Goal: Task Accomplishment & Management: Manage account settings

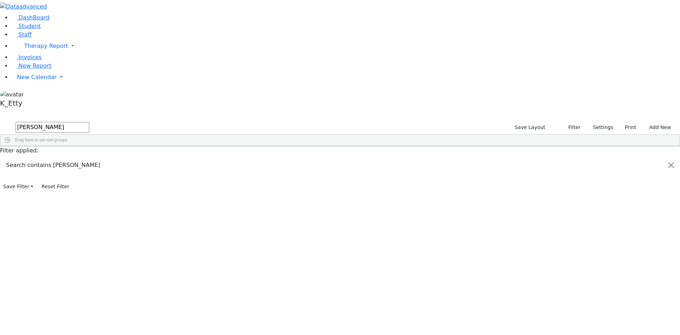
drag, startPoint x: 127, startPoint y: 27, endPoint x: -2, endPoint y: 10, distance: 130.0
click at [0, 10] on html "Print Schedule Options Show Birthday Show Time Interval Show School Grad Pdf" at bounding box center [340, 96] width 680 height 192
type input "hers"
click at [207, 167] on div "Coordinator" at bounding box center [186, 172] width 42 height 10
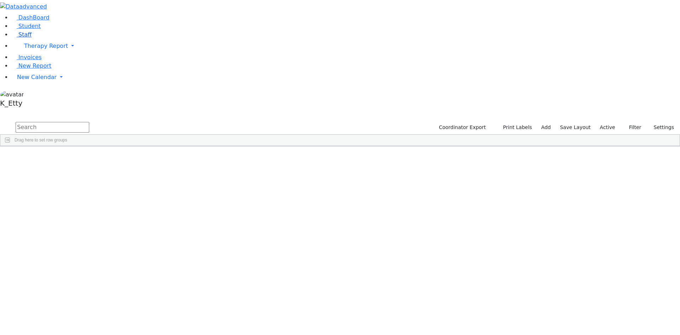
click at [32, 38] on link "Staff" at bounding box center [21, 34] width 20 height 7
click at [89, 122] on input "text" at bounding box center [53, 127] width 74 height 11
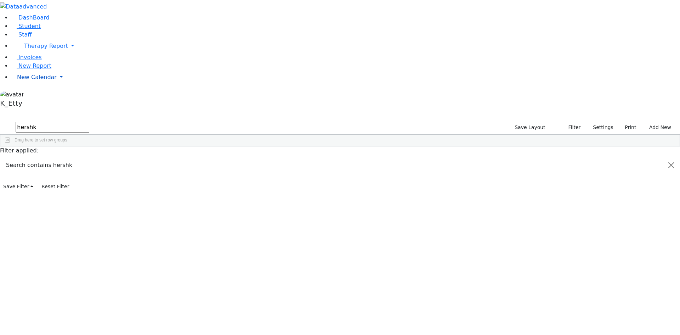
type input "hershk"
drag, startPoint x: 117, startPoint y: 26, endPoint x: 101, endPoint y: 41, distance: 22.3
click at [31, 29] on div "DashBoard Student Staff Therapy Report Student Old Calendar Report K_Etty" at bounding box center [340, 96] width 680 height 192
click at [203, 149] on span at bounding box center [200, 152] width 6 height 6
click at [227, 148] on span "filter" at bounding box center [221, 152] width 12 height 9
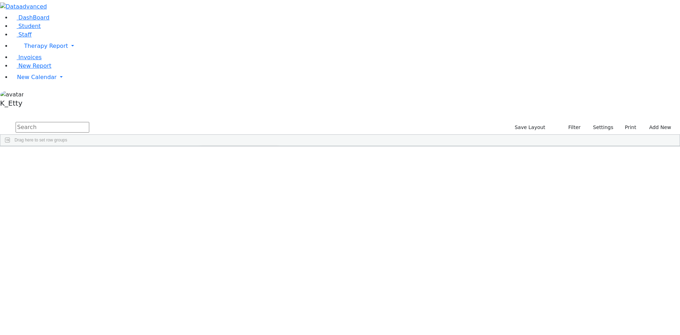
click at [228, 191] on div "(Select All)" at bounding box center [218, 193] width 20 height 5
click at [252, 206] on div "Independent Contractor" at bounding box center [230, 208] width 45 height 5
click at [313, 231] on div "11348 Edwards (Liberty Post) Jordan Occupational Therapist Independent Contract…" at bounding box center [336, 232] width 672 height 149
click at [124, 158] on div "Jordan" at bounding box center [103, 163] width 42 height 10
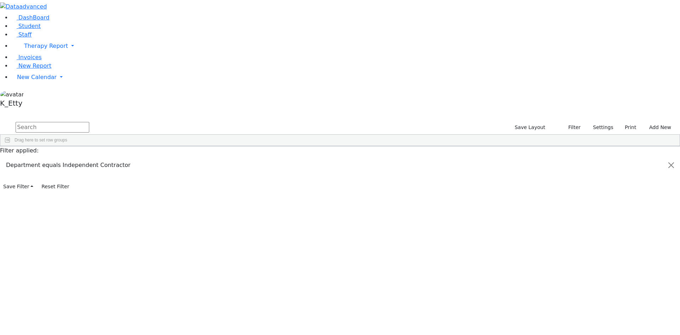
click at [124, 158] on div "Jordan" at bounding box center [103, 163] width 42 height 10
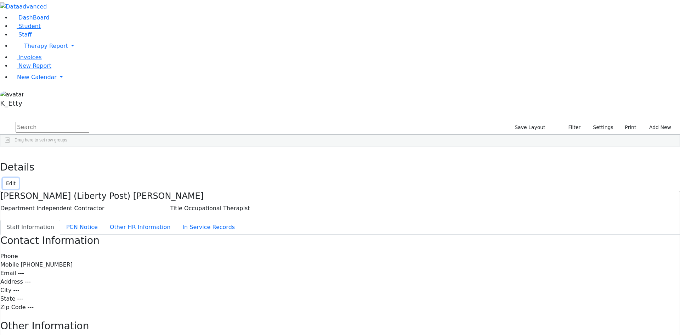
click at [19, 178] on button "Edit" at bounding box center [11, 183] width 16 height 11
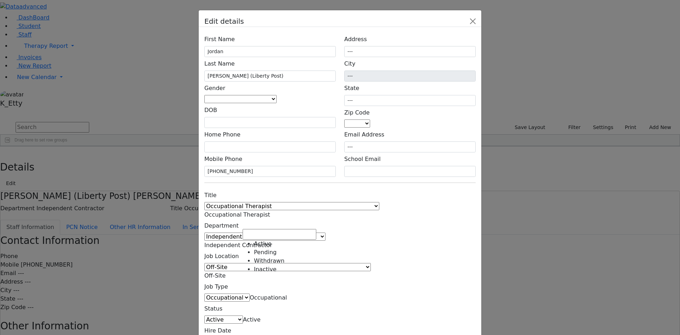
drag, startPoint x: 279, startPoint y: 222, endPoint x: 274, endPoint y: 234, distance: 13.8
click at [261, 316] on span "Active" at bounding box center [252, 319] width 18 height 7
select select "Inactive"
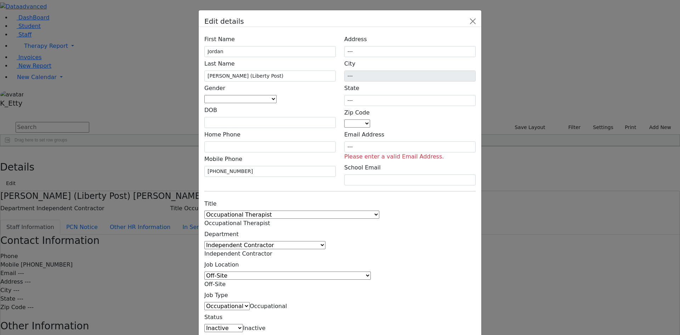
click at [449, 250] on div "First Name Jordan Last Name Edwards (Liberty Post) Gender Male Female" at bounding box center [340, 194] width 283 height 335
drag, startPoint x: 437, startPoint y: 222, endPoint x: 435, endPoint y: 199, distance: 22.8
click at [438, 221] on div "Title 1:1 Aide Administrator Assistant Principal BCBA Community Liaison Coordin…" at bounding box center [340, 277] width 280 height 160
click at [415, 141] on input "---" at bounding box center [409, 146] width 131 height 11
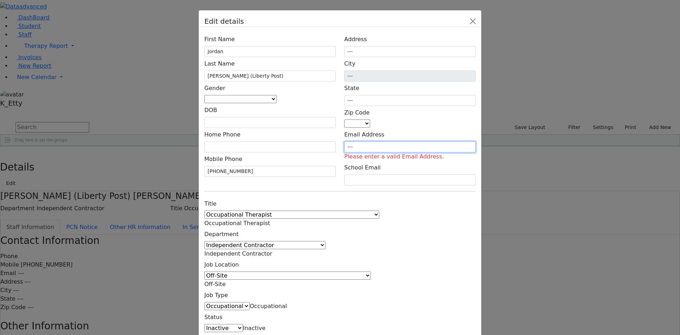
drag, startPoint x: 415, startPoint y: 130, endPoint x: 314, endPoint y: 136, distance: 101.4
click at [314, 136] on div "First Name Jordan Last Name Edwards (Liberty Post) Gender Male Female DOB Home …" at bounding box center [340, 109] width 280 height 153
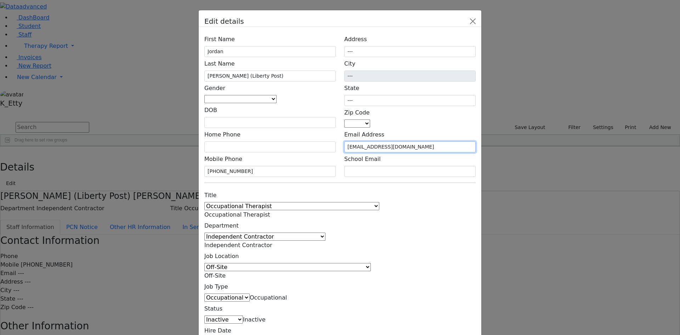
type input "ejordon@kjsd.k12.ny.us"
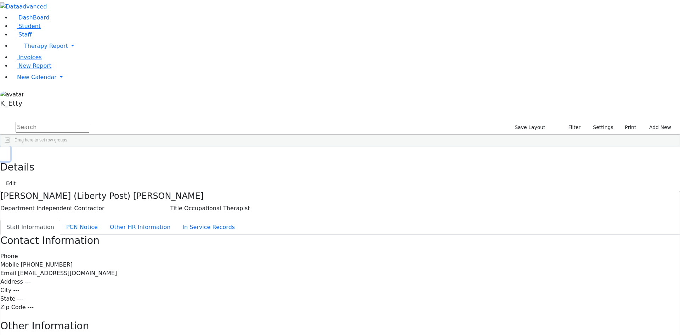
click at [7, 152] on icon "button" at bounding box center [5, 154] width 4 height 4
click at [89, 122] on input "text" at bounding box center [53, 127] width 74 height 11
click at [203, 149] on span at bounding box center [200, 152] width 6 height 6
click at [274, 189] on div "(Select All)" at bounding box center [238, 193] width 74 height 8
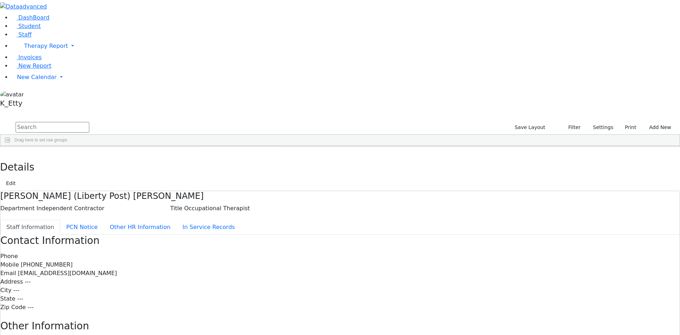
click at [228, 191] on div "(Select All)" at bounding box center [218, 193] width 20 height 5
click at [252, 206] on div "Independent Contractor" at bounding box center [230, 208] width 45 height 5
click at [207, 286] on div "Independent Contractor" at bounding box center [186, 291] width 42 height 10
click at [649, 122] on button "Add New" at bounding box center [658, 127] width 32 height 11
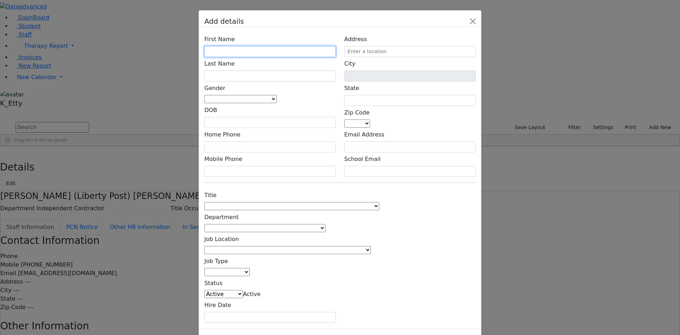
click at [279, 57] on input "text" at bounding box center [269, 51] width 131 height 11
type input "Raven"
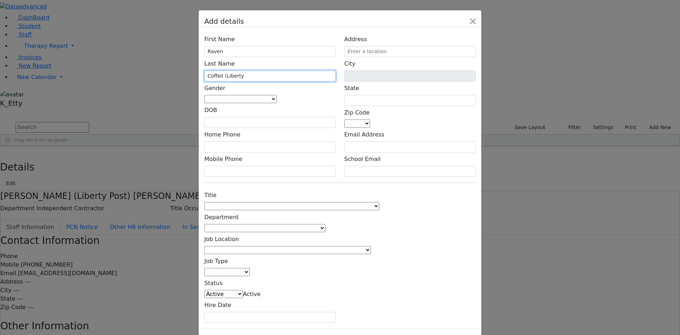
type input "Coffeil (Liberty)"
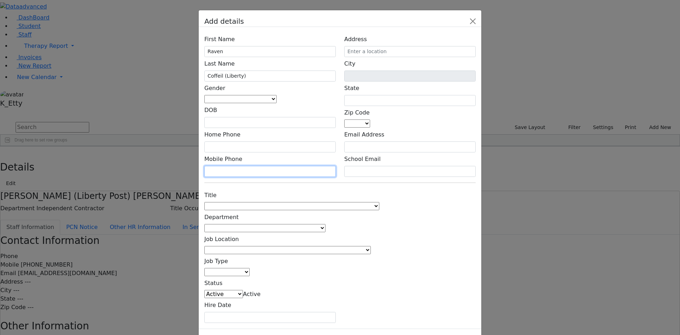
click at [253, 166] on input "text" at bounding box center [269, 171] width 131 height 11
type input "(347) 893-4207"
click at [379, 203] on span at bounding box center [379, 206] width 0 height 7
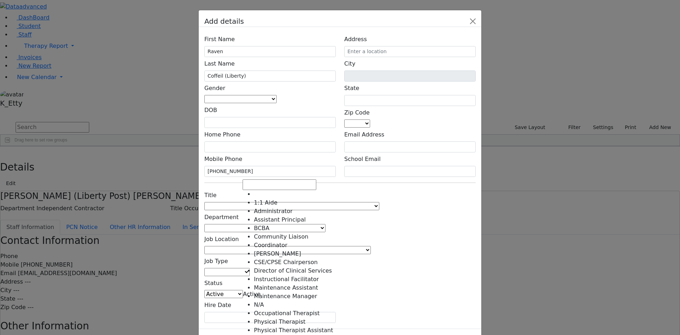
scroll to position [71, 0]
select select "Occupational Therapist"
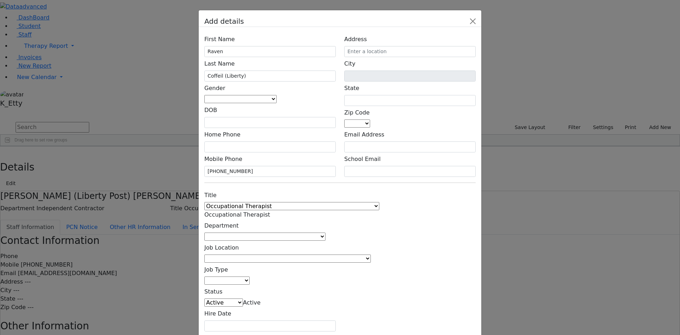
click at [325, 233] on span at bounding box center [325, 236] width 0 height 7
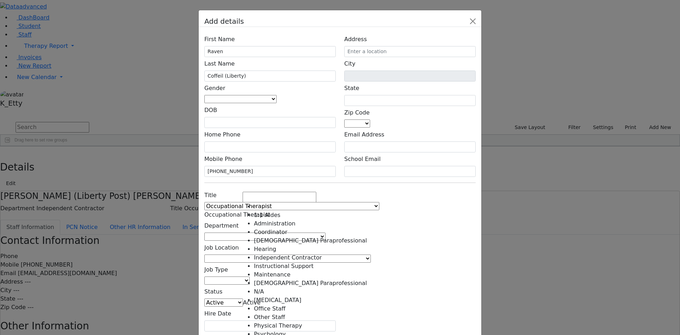
select select "Independent Contractor"
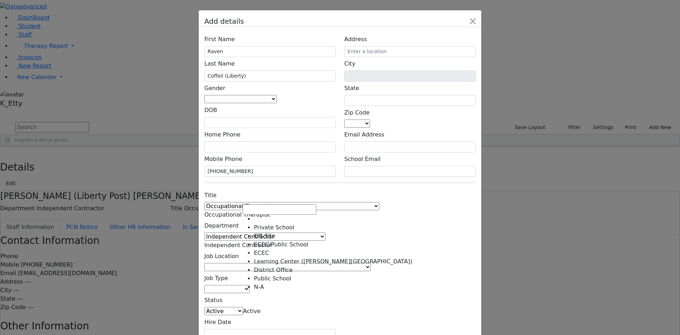
drag, startPoint x: 267, startPoint y: 195, endPoint x: 269, endPoint y: 201, distance: 6.4
click at [371, 263] on span at bounding box center [371, 266] width 0 height 7
select select "37"
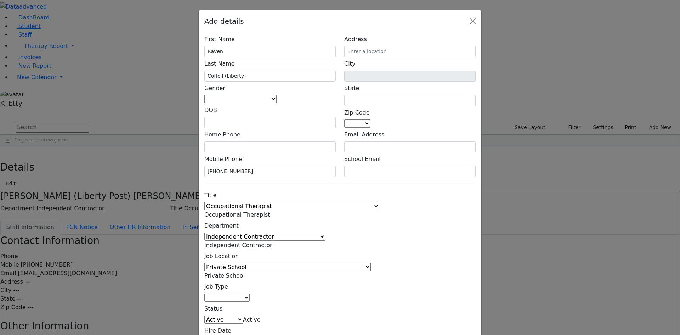
click at [250, 294] on span at bounding box center [250, 297] width 0 height 7
select select "1"
click at [318, 229] on div "Title 1:1 Aide Administrator Assistant Principal BCBA Community Liaison Coordin…" at bounding box center [270, 268] width 140 height 160
click at [404, 205] on div "Title 1:1 Aide Administrator Assistant Principal BCBA Community Liaison Coordin…" at bounding box center [340, 268] width 280 height 160
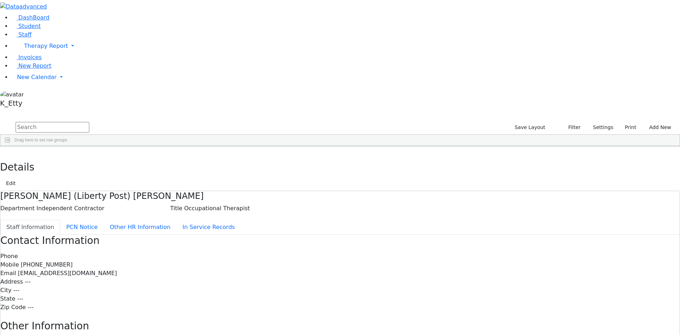
click at [89, 122] on input "text" at bounding box center [53, 127] width 74 height 11
click at [124, 158] on div "Laila" at bounding box center [103, 163] width 42 height 10
click at [10, 146] on button "button" at bounding box center [5, 153] width 10 height 15
drag, startPoint x: 126, startPoint y: 30, endPoint x: 15, endPoint y: 12, distance: 112.2
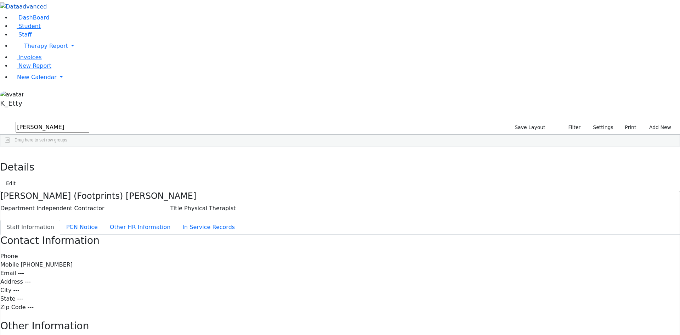
click at [15, 12] on div "DashBoard Student Staff Therapy Report Student Old Calendar Report K_Etty" at bounding box center [340, 230] width 680 height 460
drag, startPoint x: 117, startPoint y: 27, endPoint x: -10, endPoint y: 1, distance: 129.4
click at [0, 1] on html "Print Schedule Options Show Birthday Show Time Interval Show School Grad Pdf" at bounding box center [340, 230] width 680 height 460
drag, startPoint x: 113, startPoint y: 28, endPoint x: 40, endPoint y: 14, distance: 73.6
click at [40, 14] on div "DashBoard Student Staff Therapy Report Student Old Calendar Report K_Etty" at bounding box center [340, 230] width 680 height 460
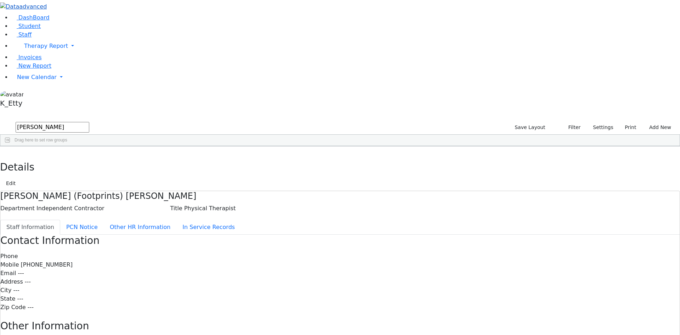
click at [0, 121] on button "submit" at bounding box center [7, 127] width 14 height 13
drag, startPoint x: 130, startPoint y: 30, endPoint x: -15, endPoint y: 4, distance: 147.8
click at [0, 4] on html "Print Schedule Options Show Birthday Show Time Interval Show School Grad Pdf" at bounding box center [340, 230] width 680 height 460
drag, startPoint x: 128, startPoint y: 28, endPoint x: 61, endPoint y: 23, distance: 67.8
click at [61, 23] on div "DashBoard Student Staff Therapy Report Student Old Calendar Report K_Etty" at bounding box center [340, 230] width 680 height 460
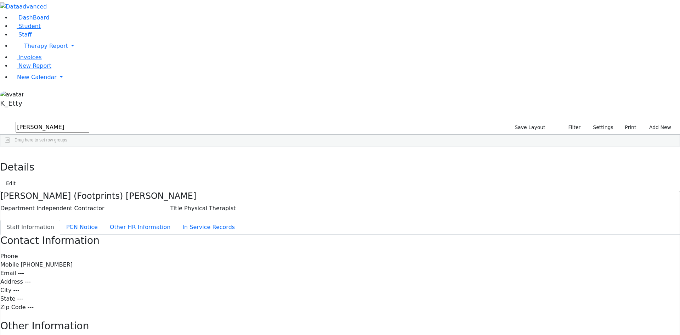
drag, startPoint x: 124, startPoint y: 25, endPoint x: -22, endPoint y: 4, distance: 147.1
click at [0, 4] on html "Print Schedule Options Show Birthday Show Time Interval Show School Grad Pdf" at bounding box center [340, 230] width 680 height 460
click at [124, 187] on div "[PERSON_NAME]" at bounding box center [103, 192] width 42 height 10
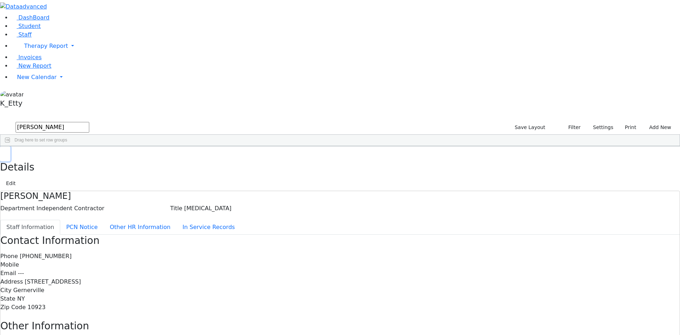
click at [10, 146] on button "button" at bounding box center [5, 153] width 10 height 15
click at [124, 177] on div "Bina" at bounding box center [103, 182] width 42 height 10
click at [7, 152] on icon "button" at bounding box center [5, 154] width 4 height 4
drag, startPoint x: 119, startPoint y: 32, endPoint x: 33, endPoint y: 4, distance: 90.9
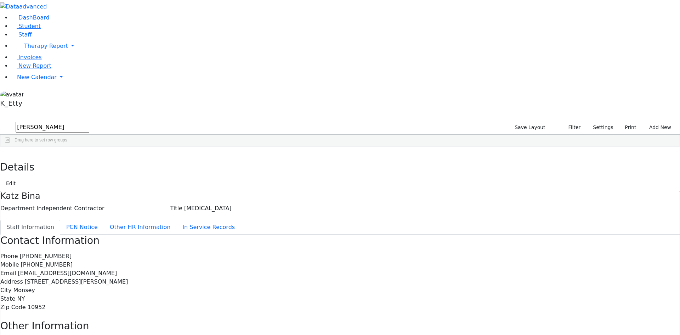
click at [42, 9] on div "DashBoard Student Staff Therapy Report Student Old Calendar Report K_Etty" at bounding box center [340, 230] width 680 height 460
click at [165, 158] on div "[MEDICAL_DATA]" at bounding box center [145, 163] width 42 height 10
drag, startPoint x: 139, startPoint y: 32, endPoint x: -27, endPoint y: 10, distance: 167.2
click at [0, 10] on html "Print Schedule Options Show Birthday Show Time Interval Show School Grad Pdf" at bounding box center [340, 230] width 680 height 460
type input "gourlay"
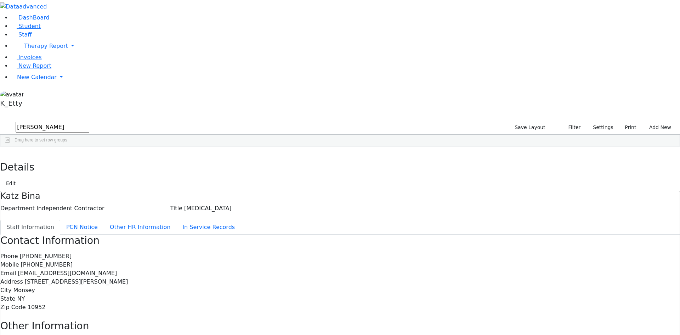
click at [0, 121] on button "submit" at bounding box center [7, 127] width 14 height 13
drag, startPoint x: 125, startPoint y: 36, endPoint x: -32, endPoint y: 10, distance: 158.3
click at [0, 10] on html "Print Schedule Options Show Birthday Show Time Interval Show School Grad Pdf" at bounding box center [340, 230] width 680 height 460
drag, startPoint x: 299, startPoint y: 348, endPoint x: 340, endPoint y: 351, distance: 41.9
click at [203, 149] on span at bounding box center [200, 152] width 6 height 6
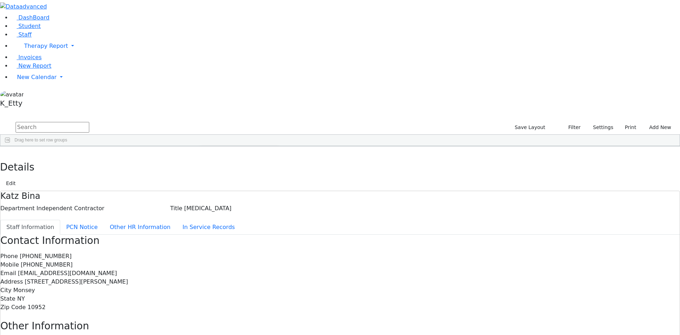
scroll to position [35, 0]
click at [252, 206] on div "Independent Contractor" at bounding box center [230, 208] width 45 height 5
click at [274, 189] on div "(Select All)" at bounding box center [238, 193] width 74 height 8
click at [228, 191] on div "(Select All)" at bounding box center [218, 193] width 20 height 5
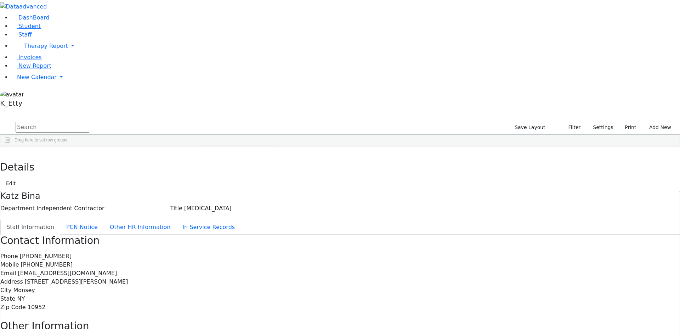
click at [228, 191] on div "(Select All)" at bounding box center [218, 193] width 20 height 5
click at [252, 206] on div "Independent Contractor" at bounding box center [230, 208] width 45 height 5
click at [286, 222] on div "11384 Coffeil (Liberty) Raven Occupational Therapist Independent Contractor ---…" at bounding box center [336, 232] width 672 height 149
click at [124, 286] on div "Jaclyn" at bounding box center [103, 291] width 42 height 10
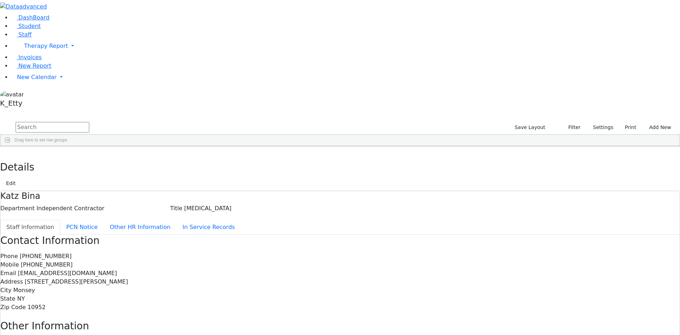
click at [124, 286] on div "Jaclyn" at bounding box center [103, 291] width 42 height 10
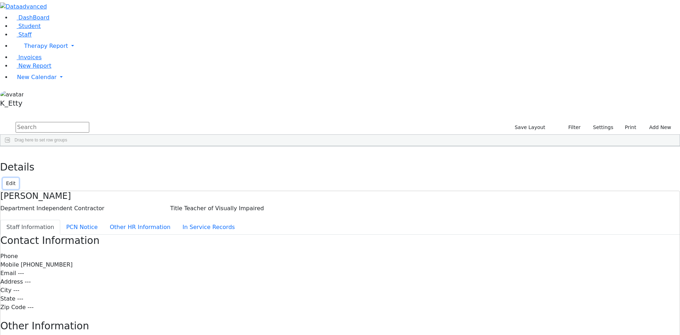
click at [19, 178] on button "Edit" at bounding box center [11, 183] width 16 height 11
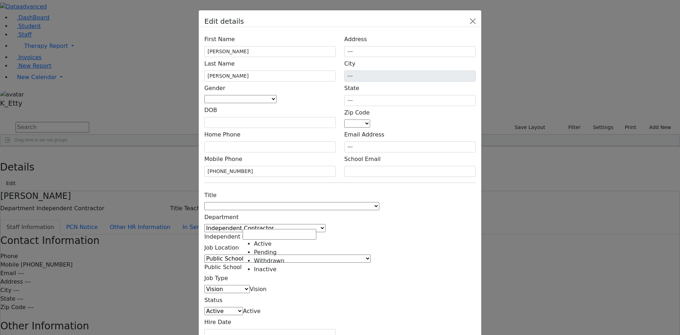
click at [261, 307] on span "Active" at bounding box center [252, 310] width 18 height 7
select select "Inactive"
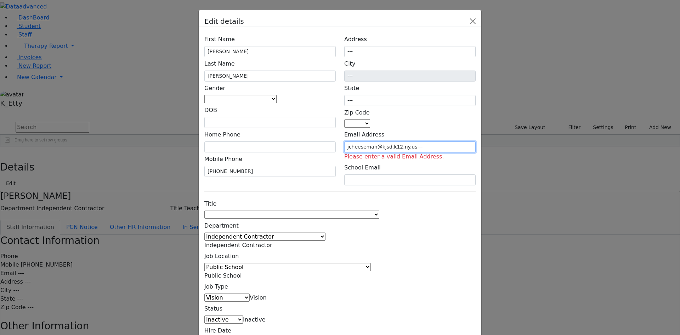
type input "jcheeseman@kjsd.k12.ny.us---"
click at [476, 141] on div "jcheeseman@kjsd.k12.ny.us--- Please enter a valid Email Address." at bounding box center [409, 150] width 131 height 19
drag, startPoint x: 470, startPoint y: 134, endPoint x: 435, endPoint y: 133, distance: 35.1
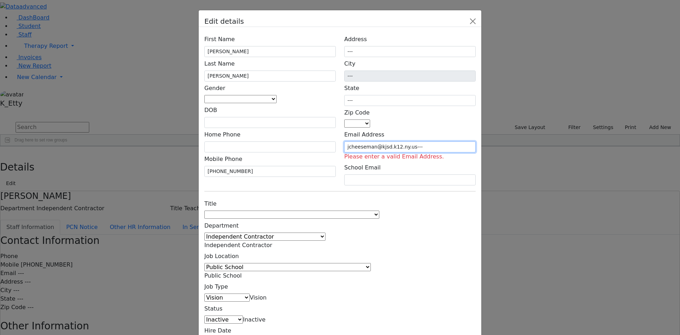
click at [435, 141] on input "jcheeseman@kjsd.k12.ny.us---" at bounding box center [409, 146] width 131 height 11
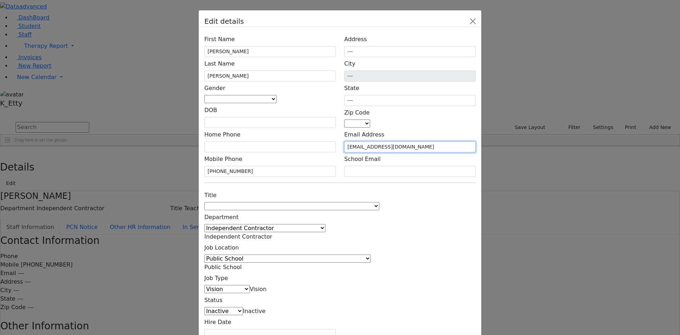
type input "jcheeseman@kjsd.k12.ny.us"
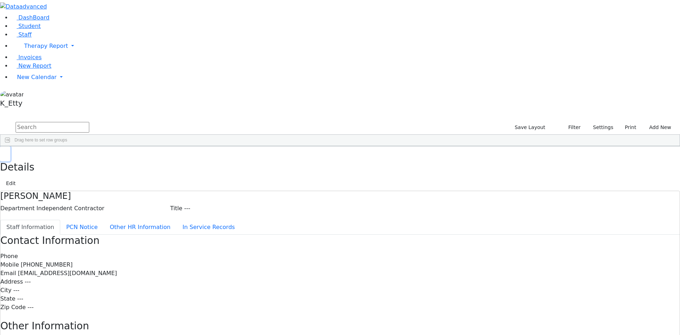
click at [10, 146] on button "button" at bounding box center [5, 153] width 10 height 15
click at [203, 149] on span at bounding box center [200, 152] width 6 height 6
click at [228, 191] on div "(Select All)" at bounding box center [218, 193] width 20 height 5
click at [252, 206] on div "Independent Contractor" at bounding box center [230, 208] width 45 height 5
drag, startPoint x: 202, startPoint y: 273, endPoint x: 208, endPoint y: 248, distance: 26.5
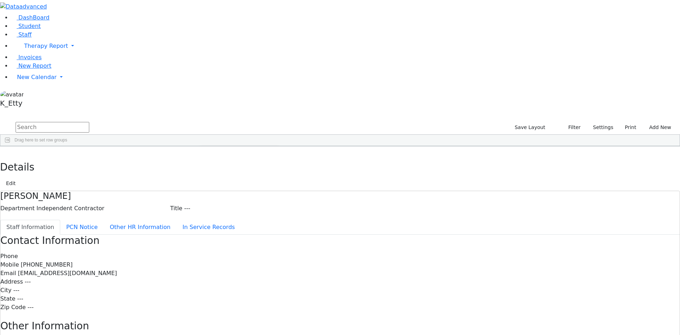
click at [204, 271] on div "11384 Coffeil (Liberty) Raven Occupational Therapist Independent Contractor ---…" at bounding box center [336, 227] width 672 height 139
click at [124, 177] on div "Brandi" at bounding box center [103, 182] width 42 height 10
click at [19, 178] on button "Edit" at bounding box center [11, 183] width 16 height 11
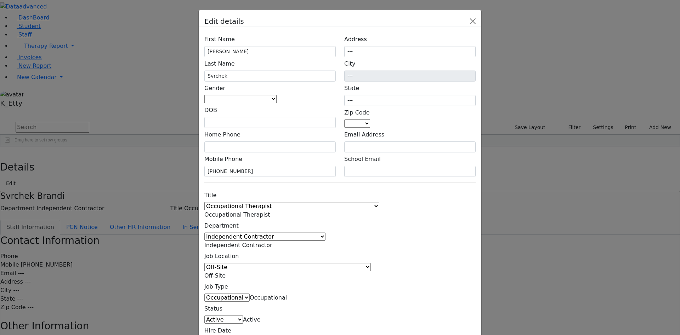
click at [261, 316] on span "Active" at bounding box center [252, 319] width 18 height 7
drag, startPoint x: 271, startPoint y: 257, endPoint x: 330, endPoint y: 252, distance: 59.7
select select "Inactive"
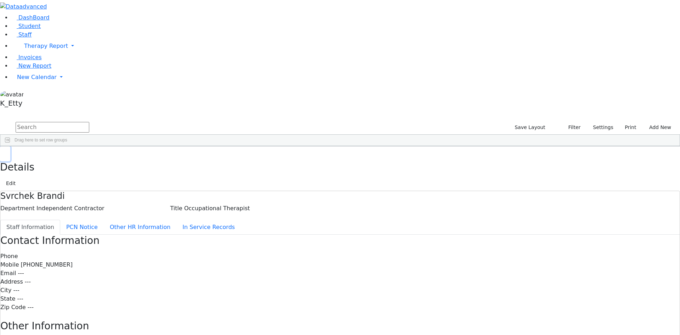
click at [7, 152] on icon "button" at bounding box center [5, 154] width 4 height 4
click at [203, 149] on span at bounding box center [200, 152] width 6 height 6
click at [228, 191] on div "(Select All)" at bounding box center [218, 193] width 20 height 5
click at [252, 206] on div "Independent Contractor" at bounding box center [230, 208] width 45 height 5
drag, startPoint x: 421, startPoint y: 223, endPoint x: 286, endPoint y: 150, distance: 153.7
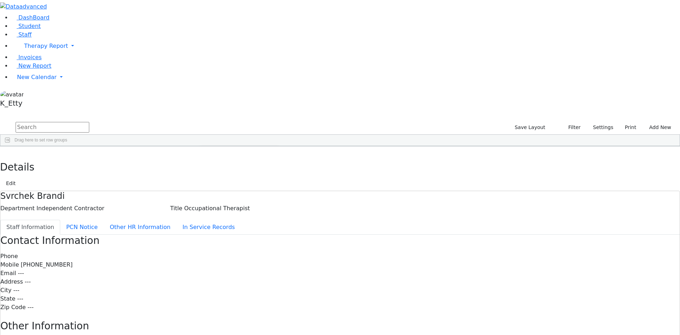
click at [401, 215] on div "11384 Coffeil (Liberty) Raven Occupational Therapist Independent Contractor ---…" at bounding box center [336, 222] width 672 height 129
click at [124, 217] on div "Shloimy" at bounding box center [103, 222] width 42 height 10
click at [7, 152] on icon "button" at bounding box center [5, 154] width 4 height 4
click at [82, 207] on div "Mayer (Footprints)" at bounding box center [61, 212] width 42 height 10
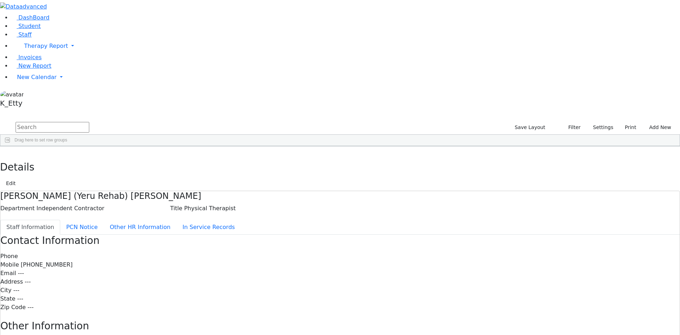
click at [82, 207] on div "Mayer (Footprints)" at bounding box center [61, 212] width 42 height 10
click at [3, 152] on use "button" at bounding box center [3, 152] width 0 height 0
click at [289, 286] on div "11384 Coffeil (Liberty) Raven Occupational Therapist Independent Contractor ---…" at bounding box center [336, 222] width 672 height 129
click at [89, 122] on input "text" at bounding box center [53, 127] width 74 height 11
click at [587, 122] on button "Settings" at bounding box center [600, 127] width 33 height 11
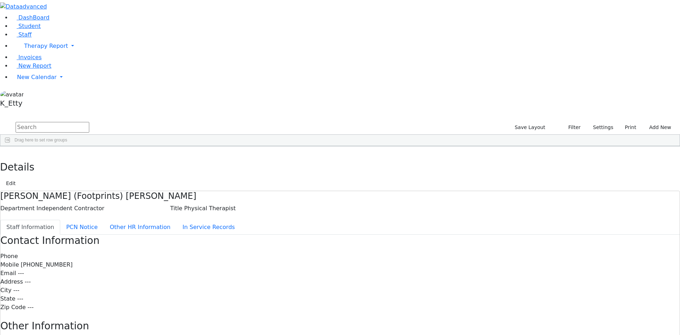
click at [89, 122] on input "text" at bounding box center [53, 127] width 74 height 11
type input "c"
click at [82, 158] on div "Zhu-Chhimi" at bounding box center [61, 163] width 42 height 10
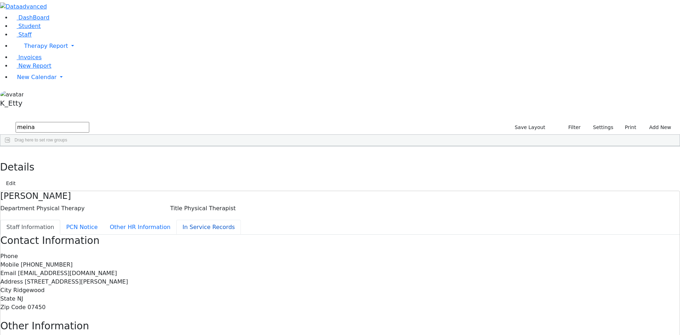
click at [176, 220] on button "In Service Records" at bounding box center [208, 227] width 64 height 15
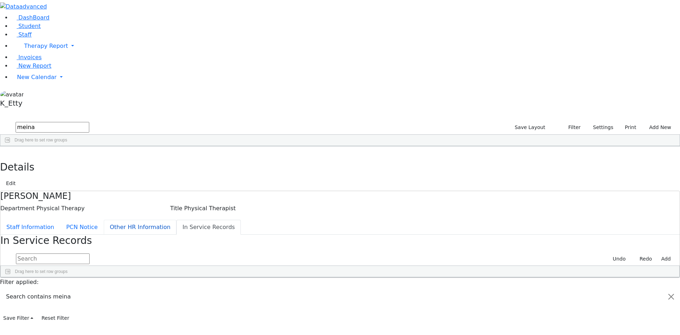
click at [176, 220] on button "Other HR Information" at bounding box center [140, 227] width 73 height 15
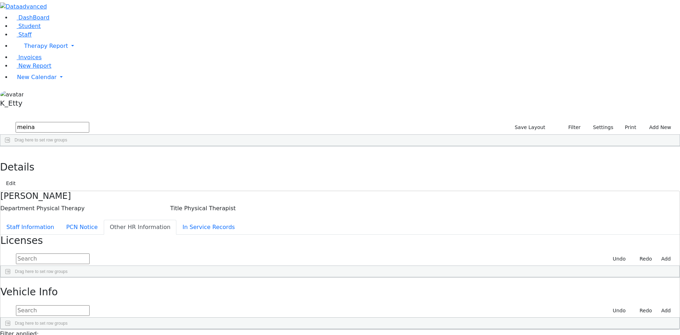
click at [176, 220] on button "Other HR Information" at bounding box center [140, 227] width 73 height 15
click at [104, 220] on button "PCN Notice" at bounding box center [82, 227] width 44 height 15
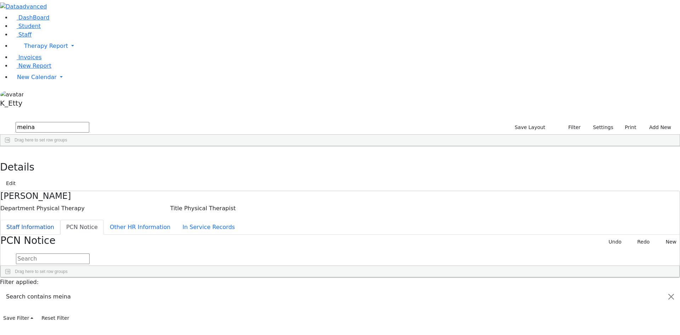
click at [60, 220] on button "Staff Information" at bounding box center [30, 227] width 60 height 15
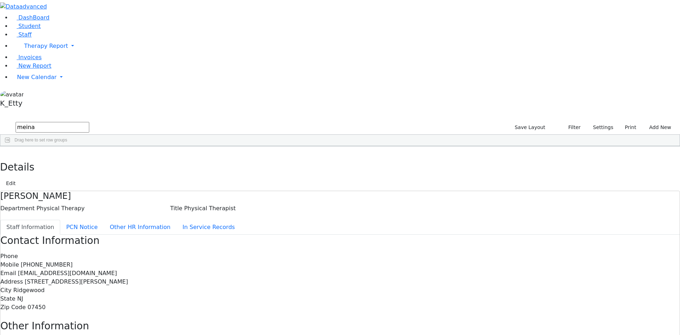
click at [457, 252] on div "Phone Mobile (917) 545-5166 Email M_Zhu-Chhimi@kjsd.k12.ny.us Address 228 E Gle…" at bounding box center [339, 281] width 679 height 59
drag, startPoint x: 134, startPoint y: 5, endPoint x: 108, endPoint y: 183, distance: 179.7
click at [10, 146] on button "button" at bounding box center [5, 153] width 10 height 15
drag, startPoint x: 140, startPoint y: 29, endPoint x: -10, endPoint y: 28, distance: 149.4
click at [0, 28] on html "Print Schedule Options Show Birthday Show Time Interval Show School Grad Pdf" at bounding box center [340, 230] width 680 height 460
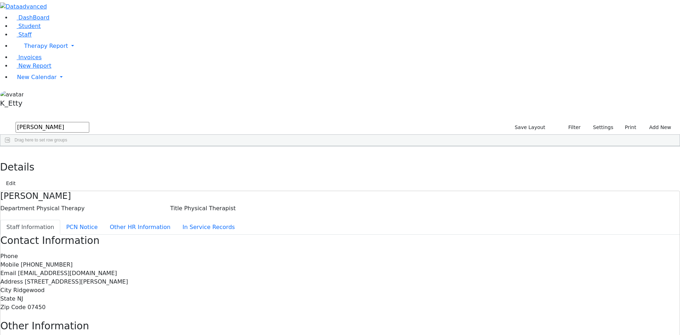
type input "mayer"
click at [124, 177] on div "Shloimy" at bounding box center [103, 182] width 42 height 10
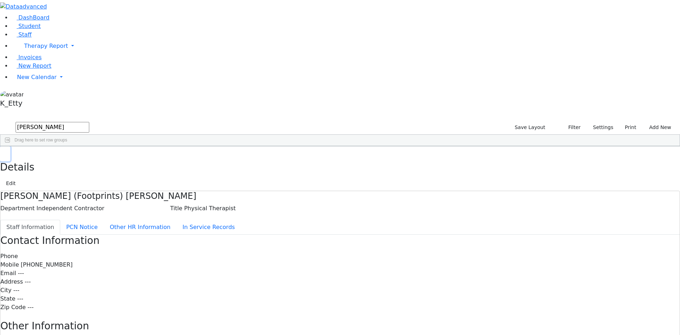
click at [10, 146] on button "button" at bounding box center [5, 153] width 10 height 15
click at [82, 167] on div "Mayer" at bounding box center [61, 172] width 42 height 10
click at [3, 152] on use "button" at bounding box center [3, 152] width 0 height 0
drag, startPoint x: 117, startPoint y: 29, endPoint x: 205, endPoint y: 47, distance: 89.5
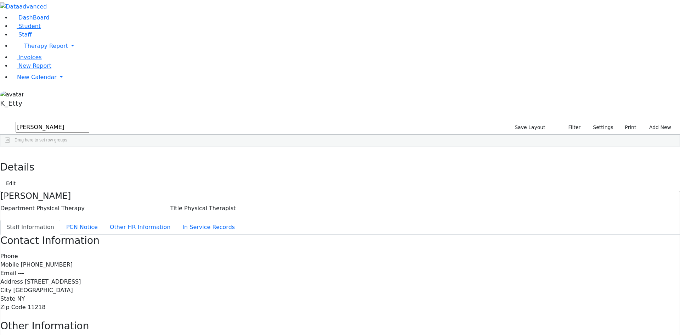
click at [35, 17] on div "DashBoard Student Staff Therapy Report Student Old Calendar Report K_Etty" at bounding box center [340, 230] width 680 height 460
click at [203, 149] on span at bounding box center [200, 152] width 6 height 6
click at [228, 191] on div "(Select All)" at bounding box center [218, 193] width 20 height 5
click at [252, 212] on div "Independent Contractor" at bounding box center [230, 214] width 45 height 5
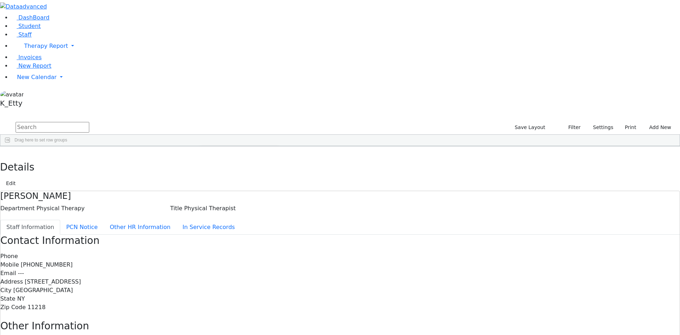
click at [306, 249] on div "11356 Cheesman Jaclyn --- Independent Contractor --- (845) 608-0226 jcheeseman@…" at bounding box center [336, 237] width 672 height 159
click at [165, 237] on div "Physical Therapist" at bounding box center [145, 242] width 42 height 10
drag, startPoint x: 136, startPoint y: 14, endPoint x: 142, endPoint y: 41, distance: 27.9
click at [10, 146] on button "button" at bounding box center [5, 153] width 10 height 15
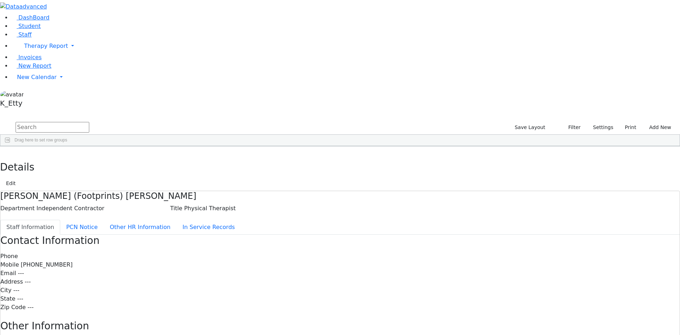
click at [82, 247] on div "Meyer (Yeru Rehab)" at bounding box center [61, 252] width 42 height 10
click at [3, 152] on use "button" at bounding box center [3, 152] width 0 height 0
click at [124, 237] on div "Shloimy" at bounding box center [103, 242] width 42 height 10
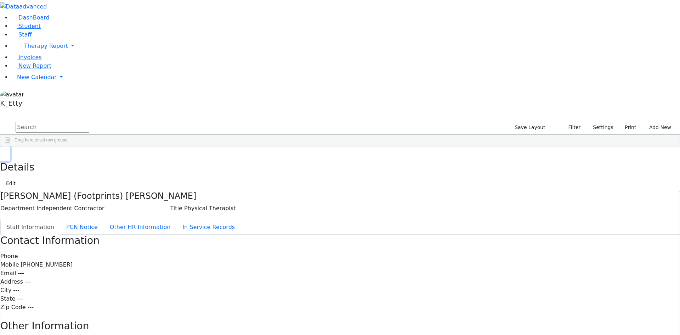
click at [7, 152] on icon "button" at bounding box center [5, 154] width 4 height 4
click at [82, 247] on div "Meyer (Yeru Rehab)" at bounding box center [61, 252] width 42 height 10
click at [10, 146] on button "button" at bounding box center [5, 153] width 10 height 15
click at [40, 237] on div "11340" at bounding box center [20, 242] width 40 height 10
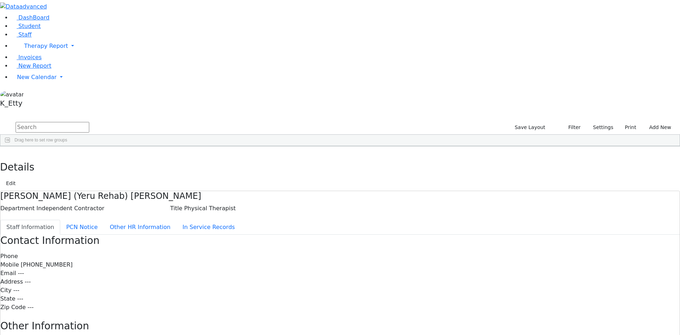
click at [40, 237] on div "11340" at bounding box center [20, 242] width 40 height 10
click at [19, 178] on button "Edit" at bounding box center [11, 183] width 16 height 11
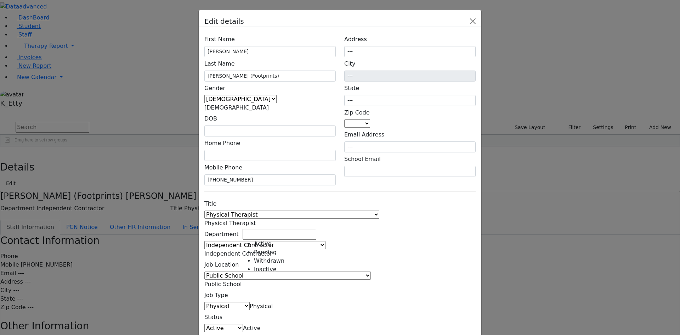
click at [261, 324] on span "Active" at bounding box center [252, 327] width 18 height 7
select select "Inactive"
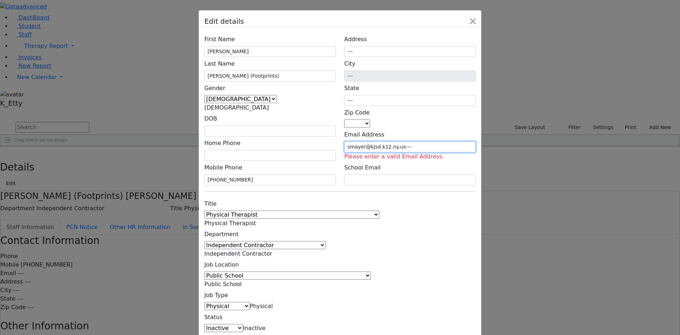
click at [461, 141] on input "smayer@kjsd.k12.ny.us---" at bounding box center [409, 146] width 131 height 11
type input "smayer@kjsd.k12.ny.us"
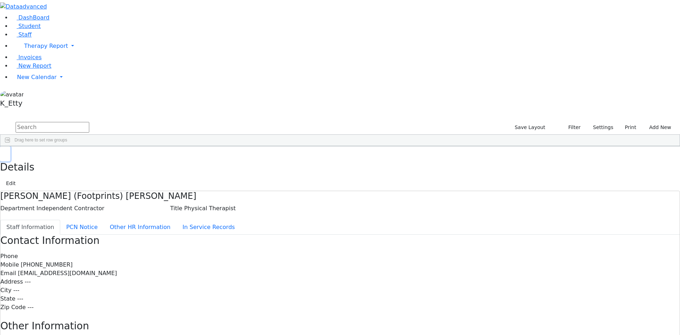
click at [3, 152] on use "button" at bounding box center [3, 152] width 0 height 0
click at [89, 122] on input "text" at bounding box center [53, 127] width 74 height 11
drag, startPoint x: 119, startPoint y: 27, endPoint x: 46, endPoint y: 4, distance: 76.7
click at [48, 5] on div "DashBoard Student Staff Therapy Report Student Old Calendar Report K_Etty" at bounding box center [340, 230] width 680 height 460
drag, startPoint x: 133, startPoint y: 30, endPoint x: 58, endPoint y: 19, distance: 76.6
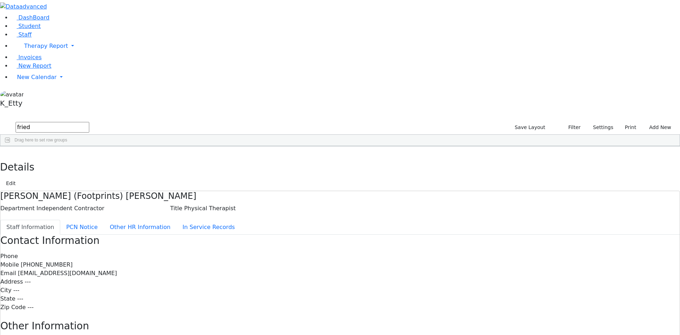
click at [58, 19] on div "DashBoard Student Staff Therapy Report Student Old Calendar Report K_Etty" at bounding box center [340, 230] width 680 height 460
type input "gross"
